Goal: Transaction & Acquisition: Book appointment/travel/reservation

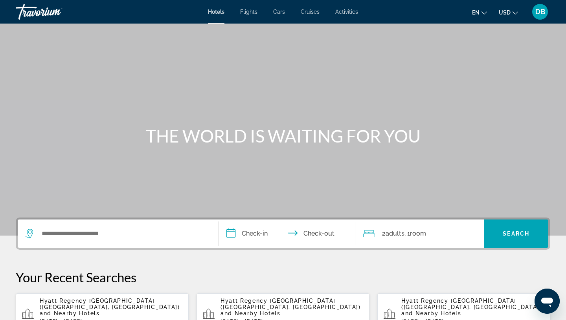
click at [253, 13] on span "Flights" at bounding box center [248, 12] width 17 height 6
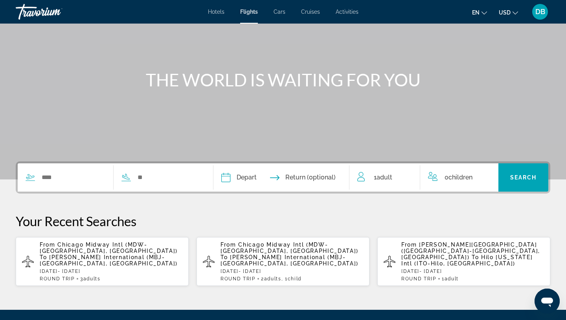
scroll to position [58, 0]
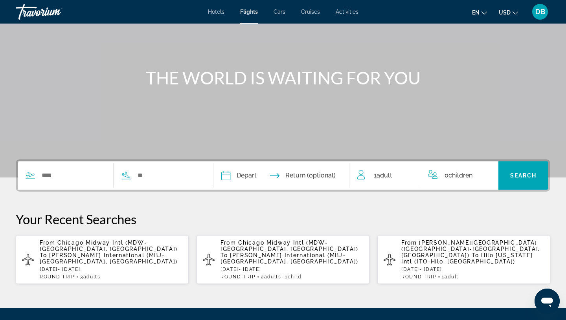
click at [107, 250] on span "Chicago Midway Intl (MDW-[GEOGRAPHIC_DATA], [GEOGRAPHIC_DATA])" at bounding box center [109, 246] width 138 height 13
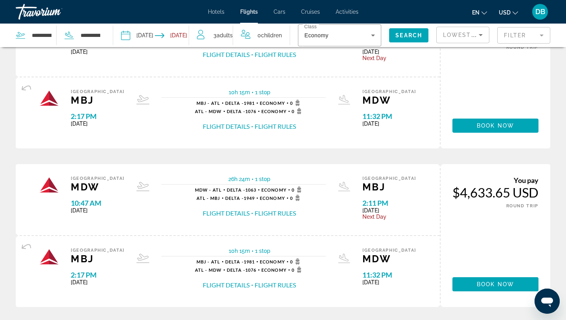
scroll to position [366, 0]
